Goal: Information Seeking & Learning: Understand process/instructions

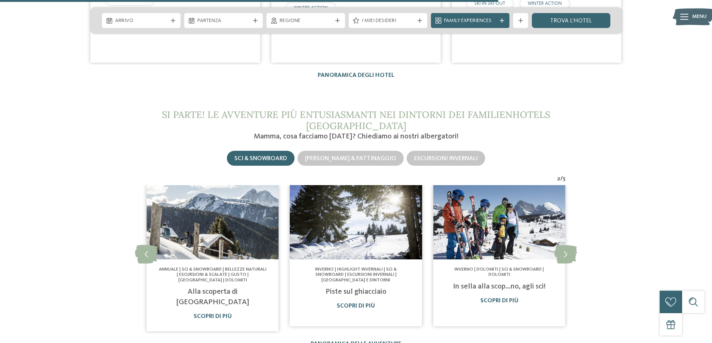
scroll to position [1868, 0]
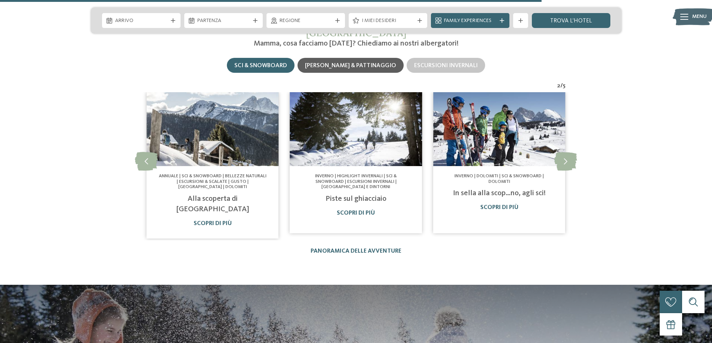
click at [371, 63] on span "[PERSON_NAME] & pattinaggio" at bounding box center [350, 66] width 91 height 6
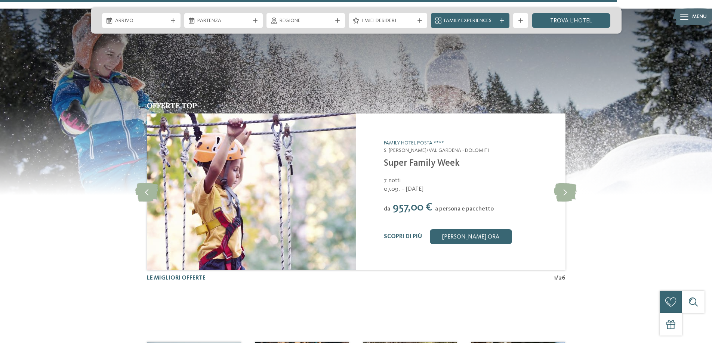
scroll to position [2354, 0]
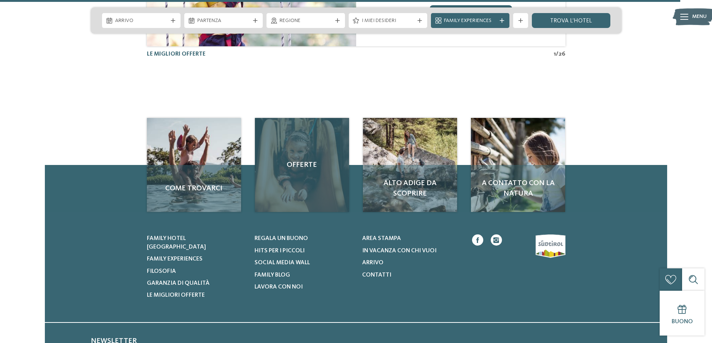
click at [298, 145] on div "Offerte" at bounding box center [302, 165] width 94 height 94
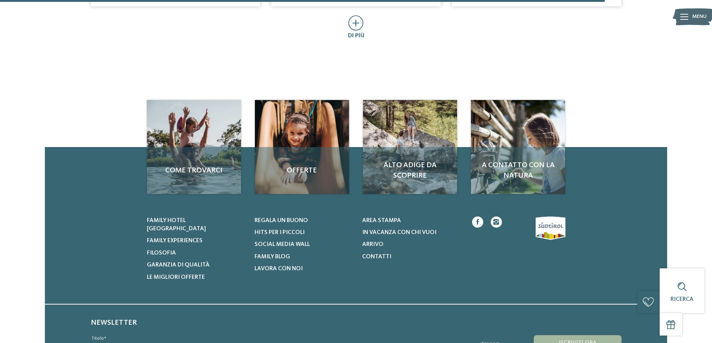
scroll to position [598, 0]
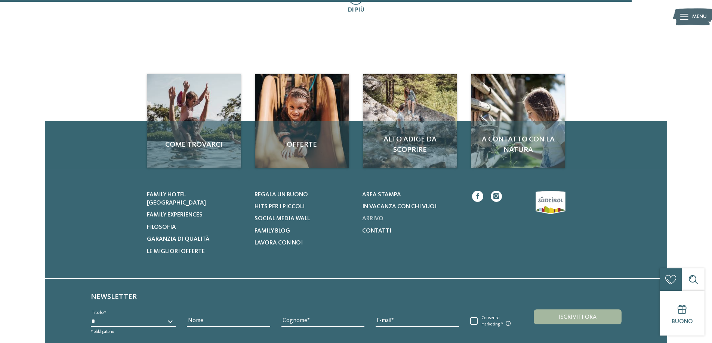
click at [381, 219] on span "Arrivo" at bounding box center [372, 219] width 21 height 6
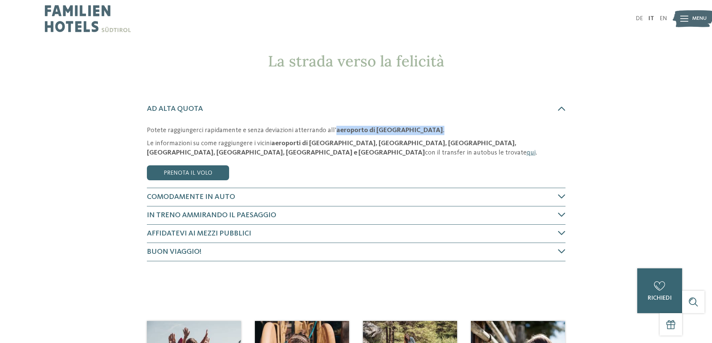
drag, startPoint x: 330, startPoint y: 130, endPoint x: 392, endPoint y: 131, distance: 62.0
click at [392, 131] on p "Potete raggiungerci rapidamente e senza deviazioni atterrando all’ aeroporto di…" at bounding box center [356, 130] width 418 height 9
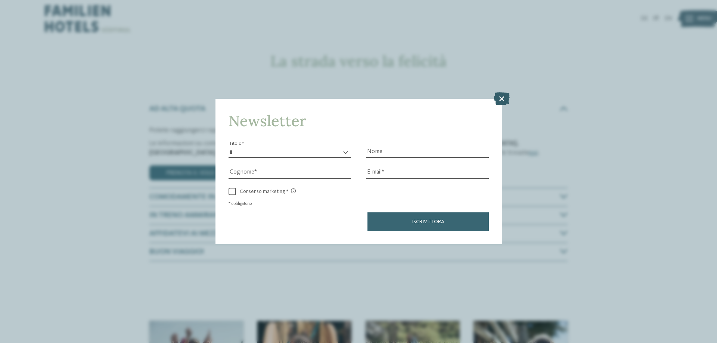
click at [500, 99] on icon at bounding box center [502, 98] width 16 height 13
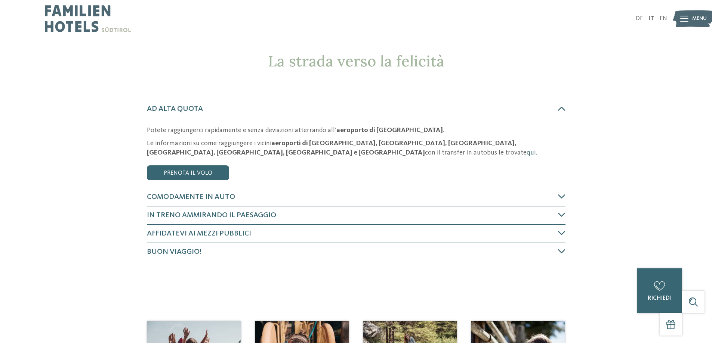
click at [526, 153] on link "qui" at bounding box center [530, 152] width 9 height 7
click at [233, 199] on h4 "Comodamente in auto" at bounding box center [352, 197] width 411 height 10
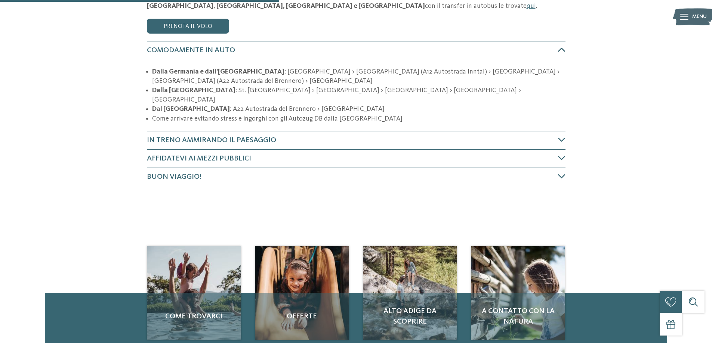
scroll to position [147, 0]
click at [277, 135] on h4 "In treno ammirando il paesaggio" at bounding box center [352, 140] width 411 height 10
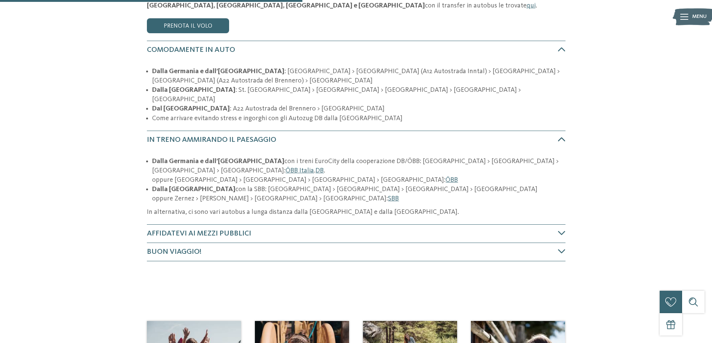
scroll to position [218, 0]
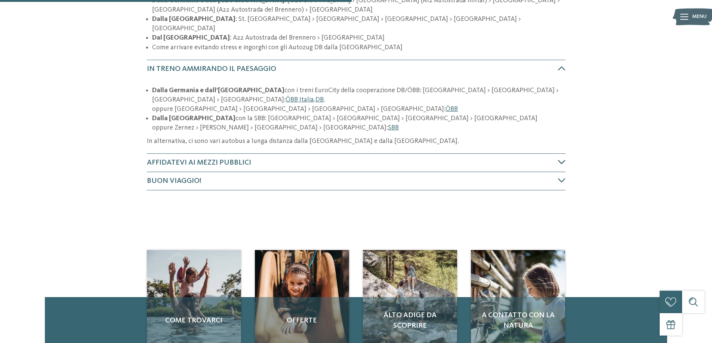
click at [264, 158] on h4 "Affidatevi ai mezzi pubblici" at bounding box center [352, 163] width 411 height 10
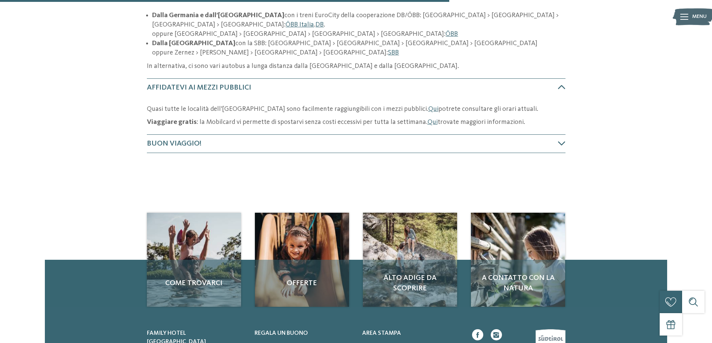
scroll to position [303, 0]
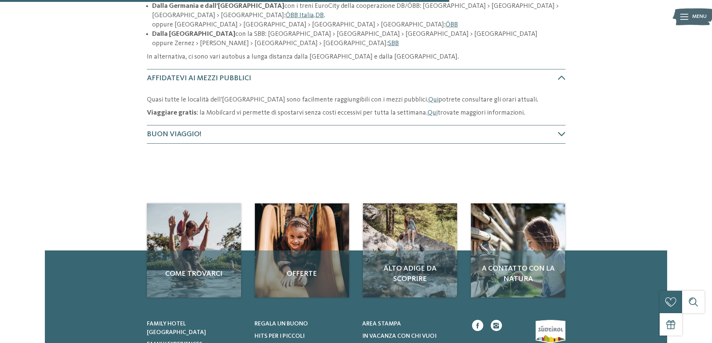
click at [230, 129] on h4 "Buon viaggio!" at bounding box center [352, 134] width 411 height 10
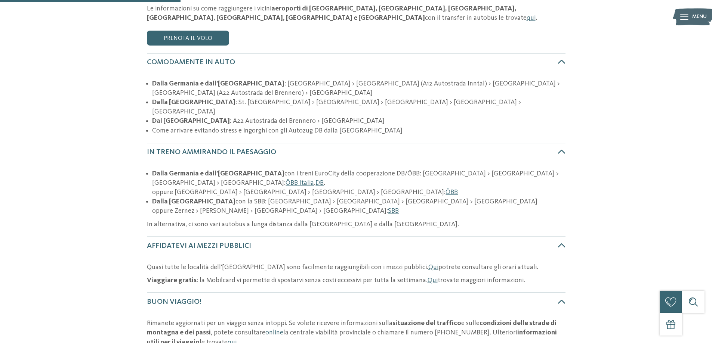
scroll to position [0, 0]
